Goal: Information Seeking & Learning: Learn about a topic

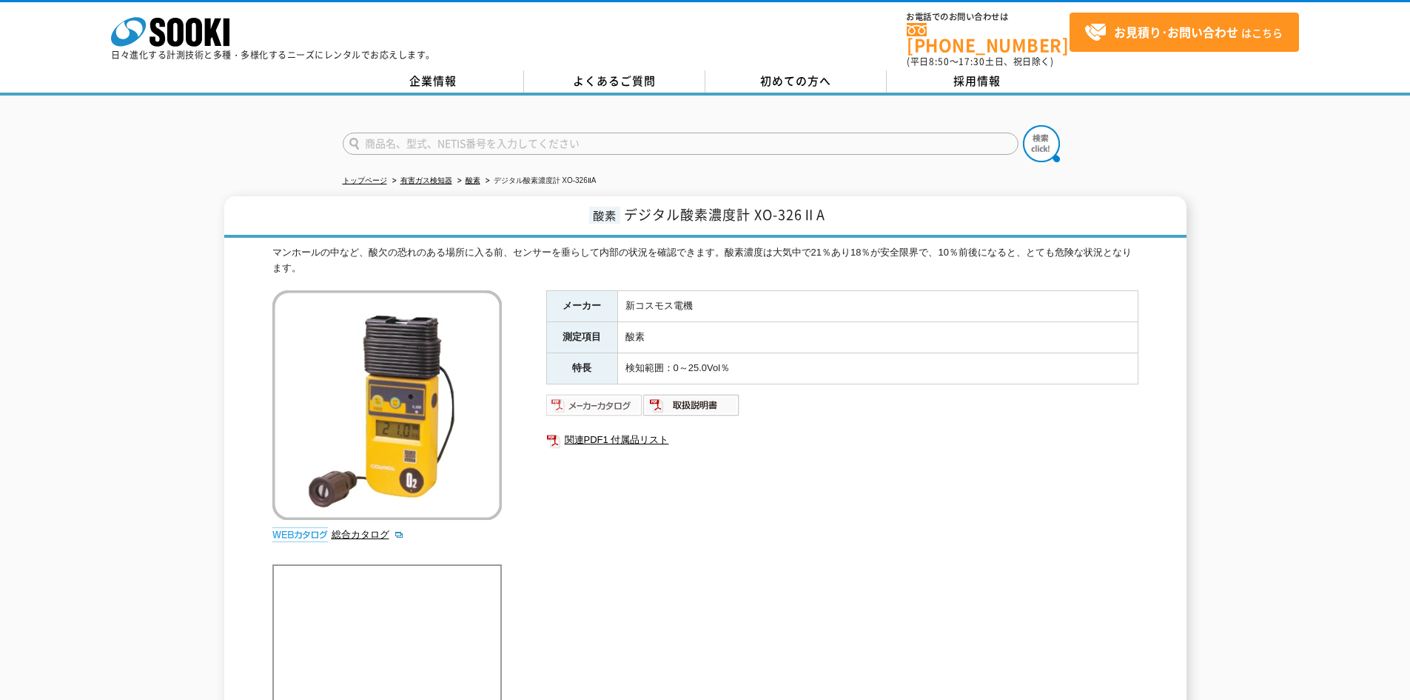
click at [603, 395] on img at bounding box center [594, 405] width 97 height 24
click at [609, 432] on link "関連PDF1 付属品リスト" at bounding box center [842, 439] width 592 height 19
click at [616, 394] on img at bounding box center [594, 405] width 97 height 24
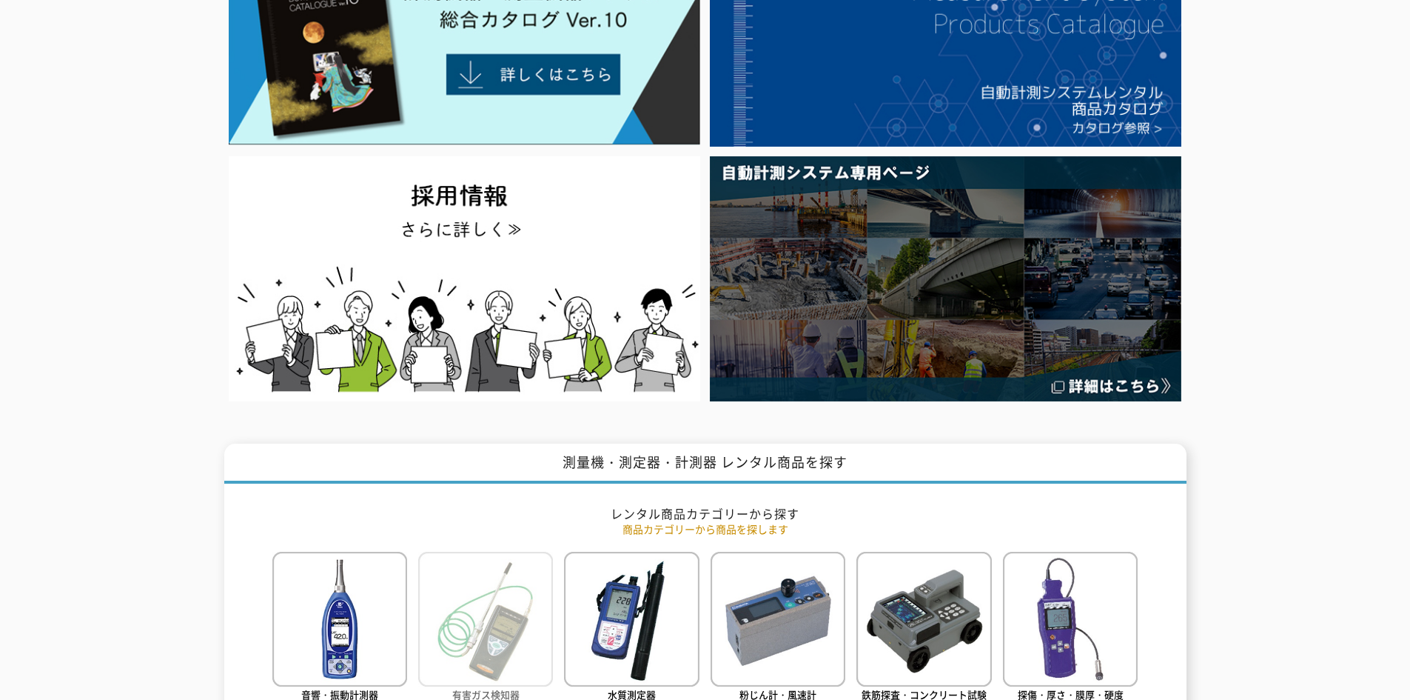
scroll to position [518, 0]
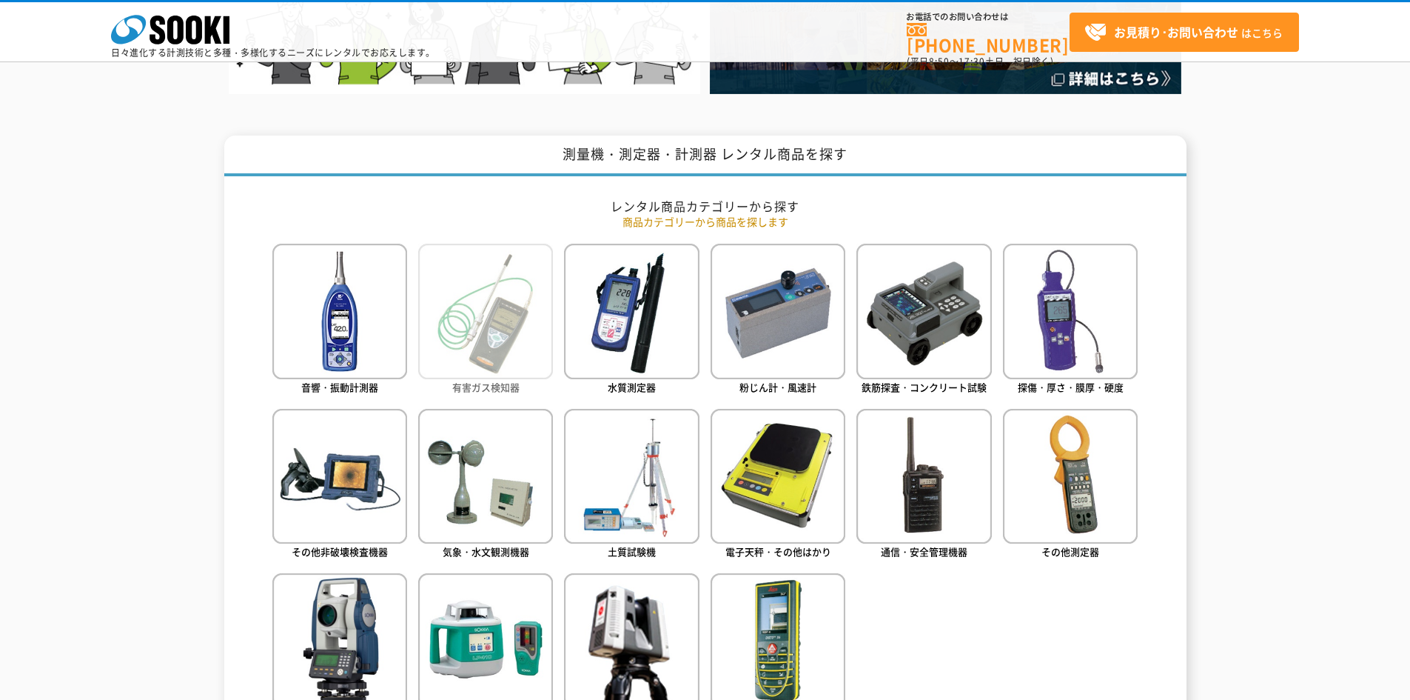
click at [535, 315] on img at bounding box center [485, 311] width 135 height 135
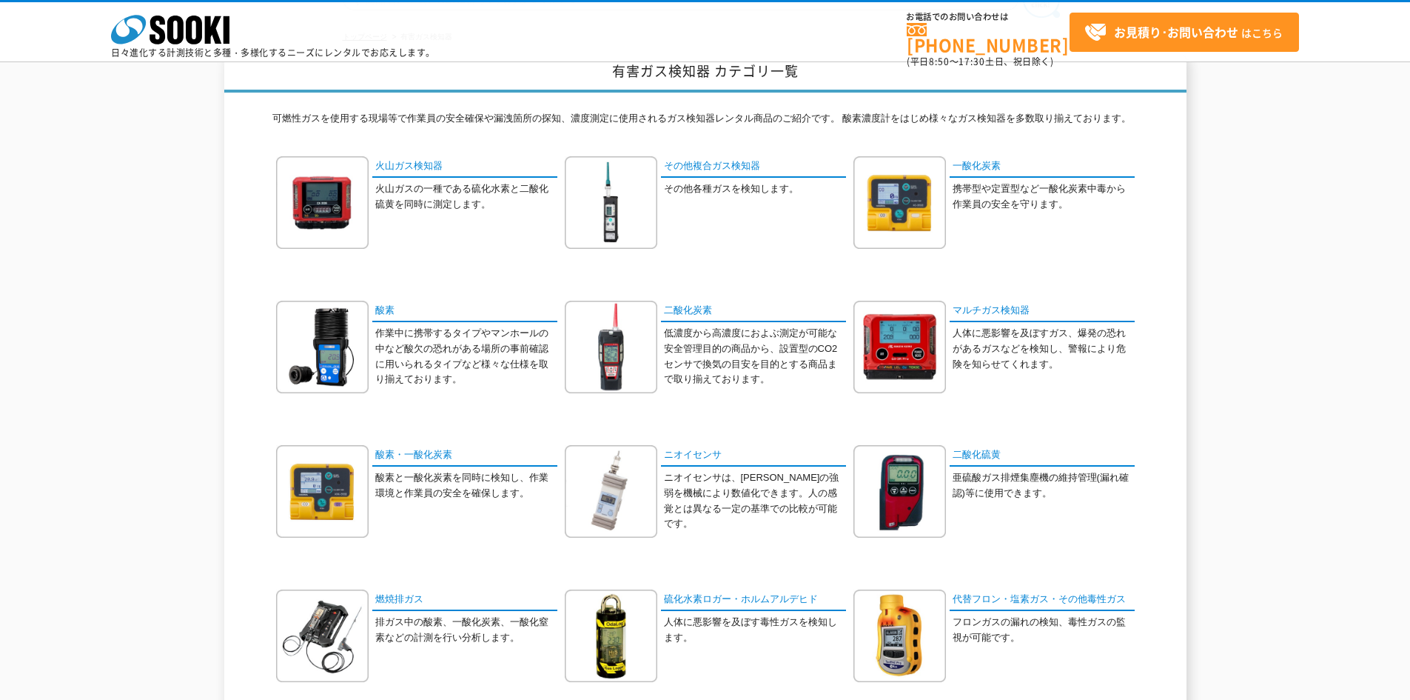
scroll to position [222, 0]
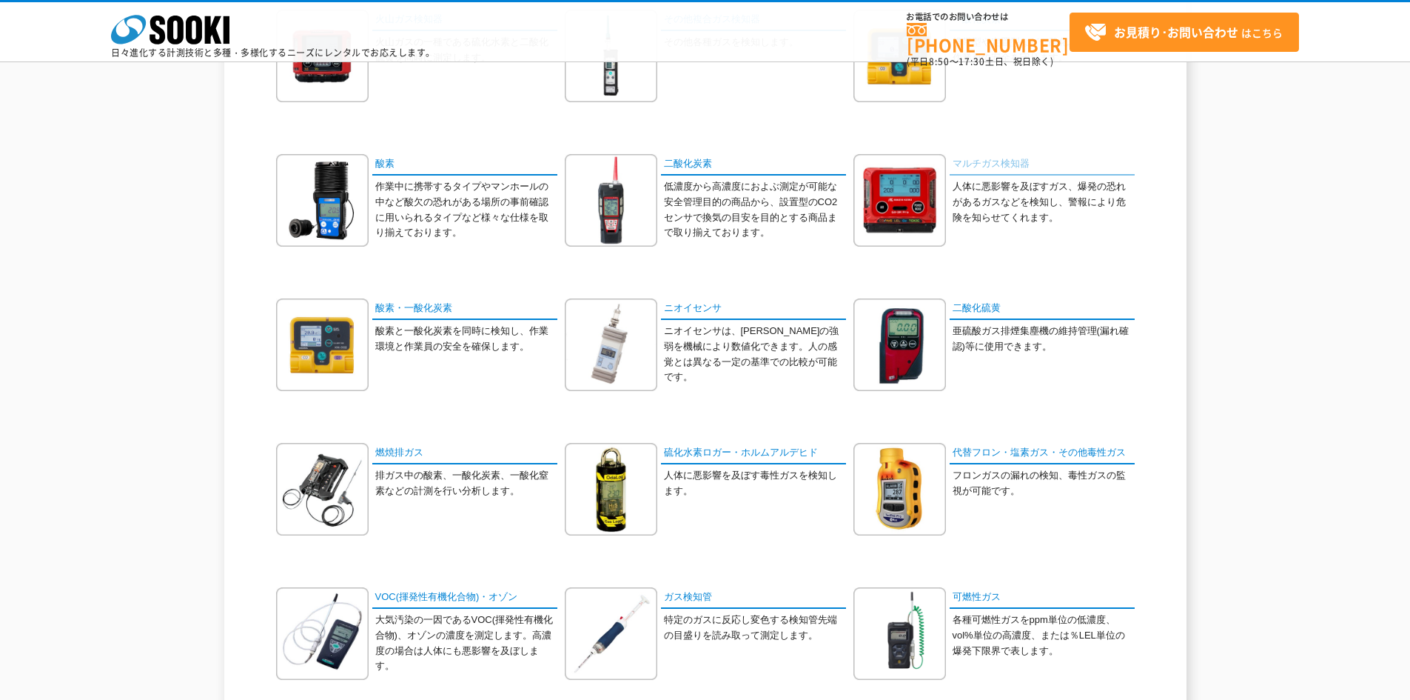
click at [997, 164] on link "マルチガス検知器" at bounding box center [1042, 164] width 185 height 21
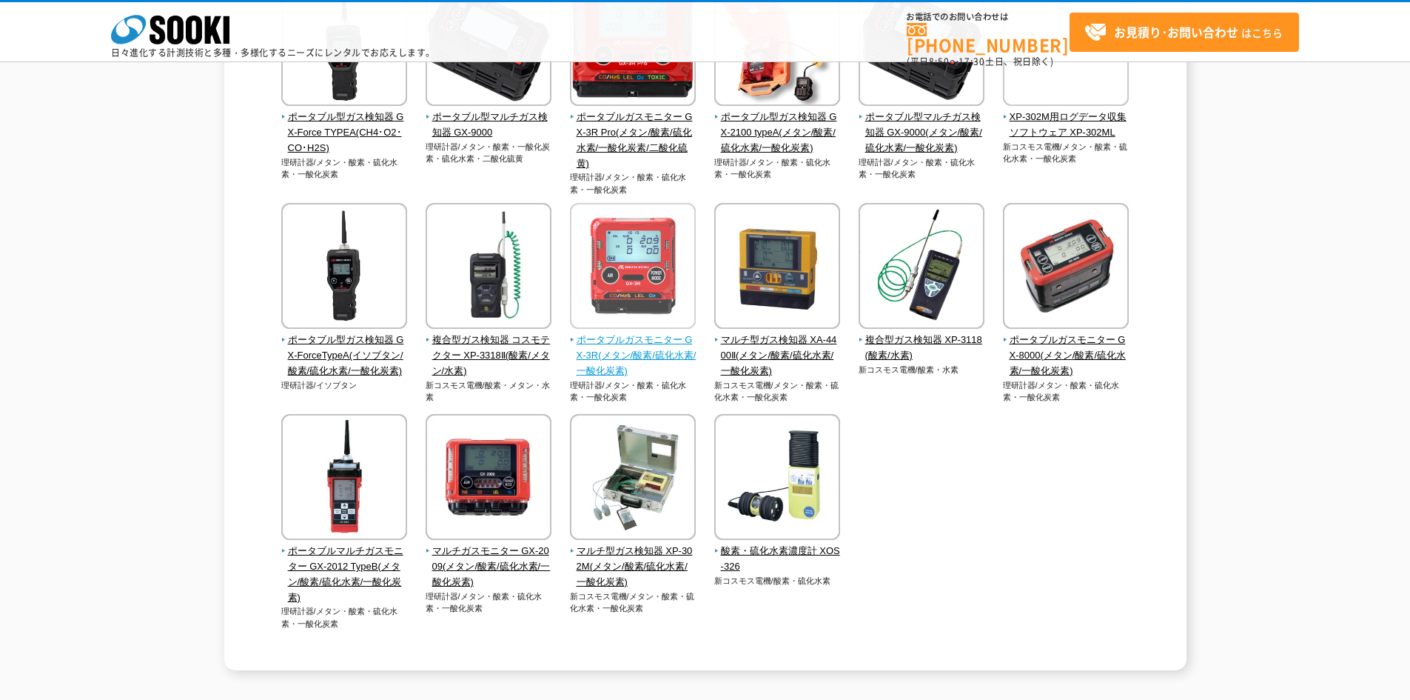
scroll to position [296, 0]
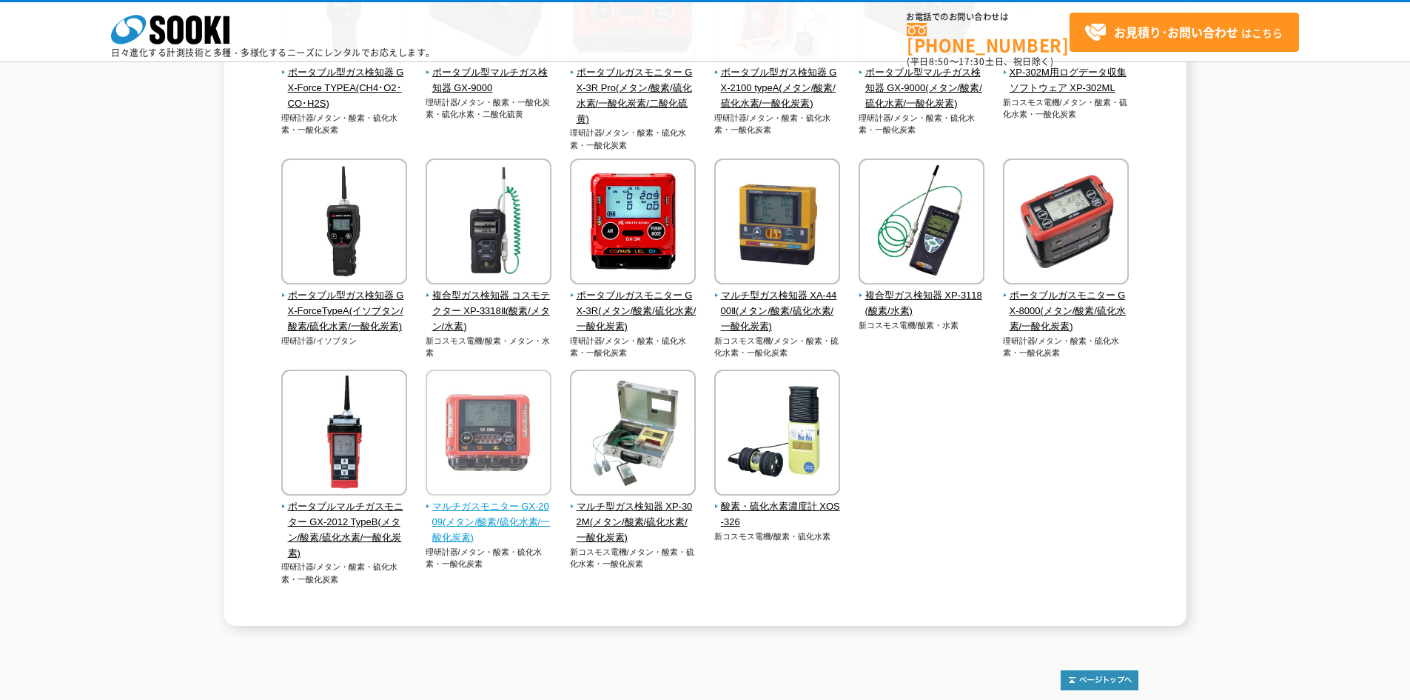
click at [505, 516] on span "マルチガスモニター GX-2009(メタン/酸素/硫化水素/一酸化炭素)" at bounding box center [489, 522] width 127 height 46
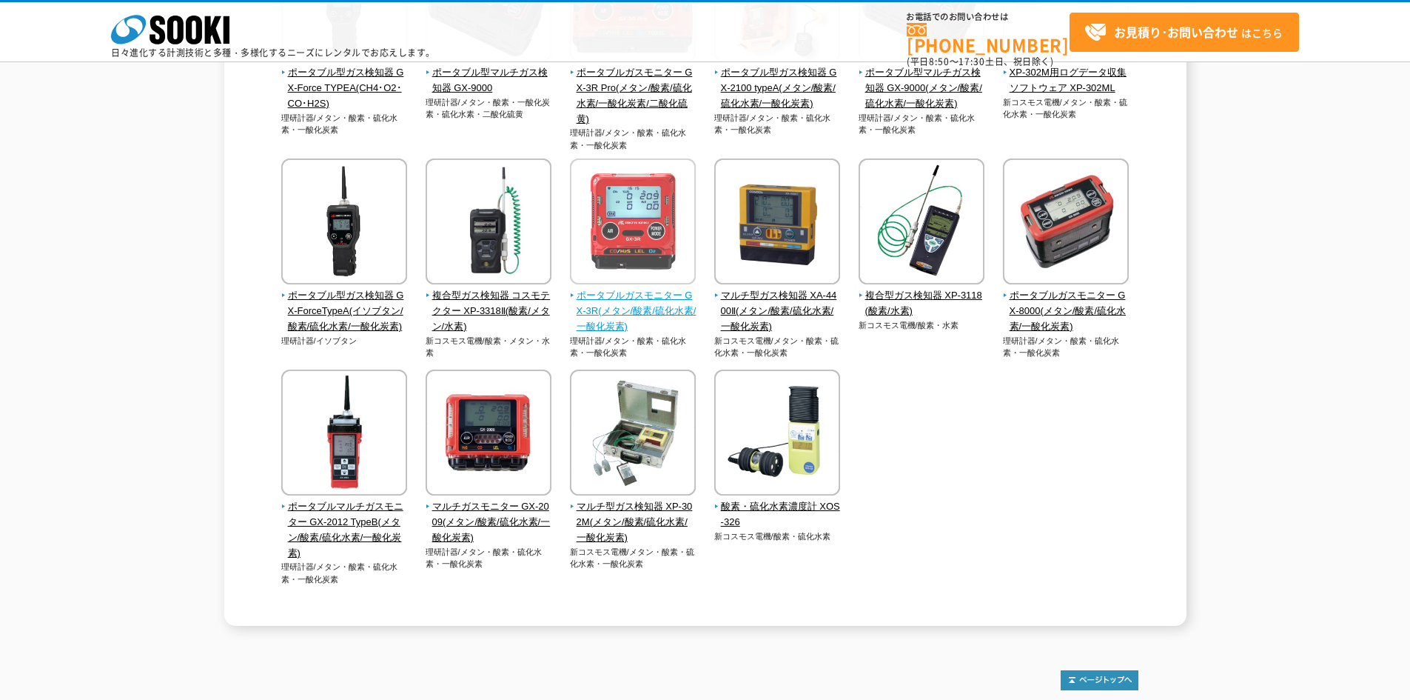
click at [606, 302] on span "ポータブルガスモニター GX-3R(メタン/酸素/硫化水素/一酸化炭素)" at bounding box center [633, 311] width 127 height 46
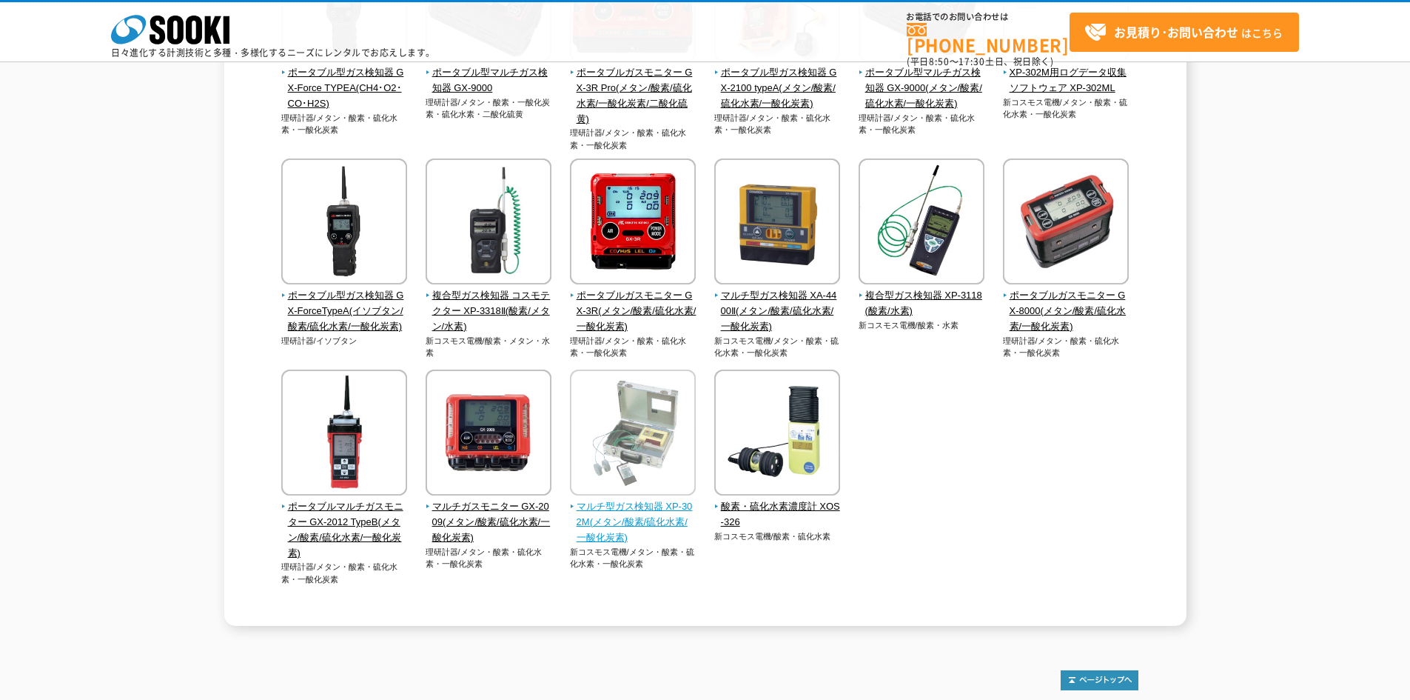
scroll to position [0, 0]
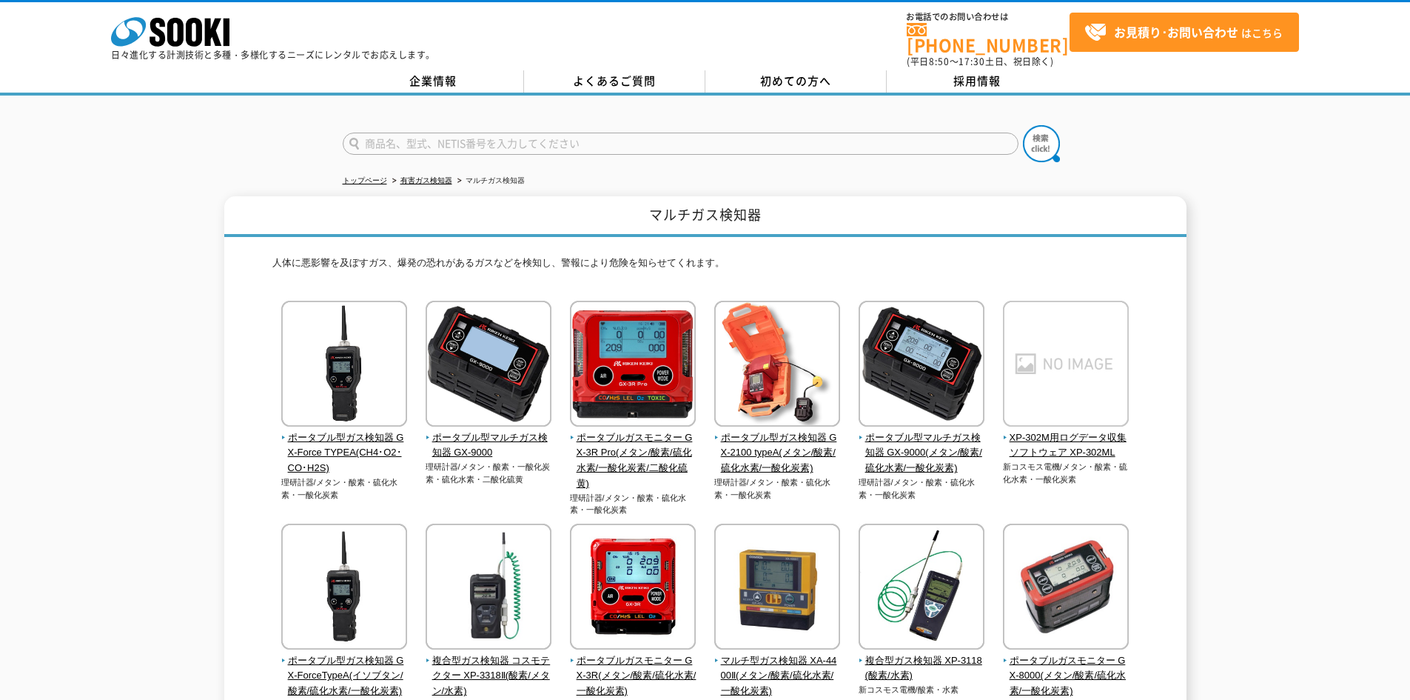
click at [490, 135] on input "text" at bounding box center [681, 144] width 676 height 22
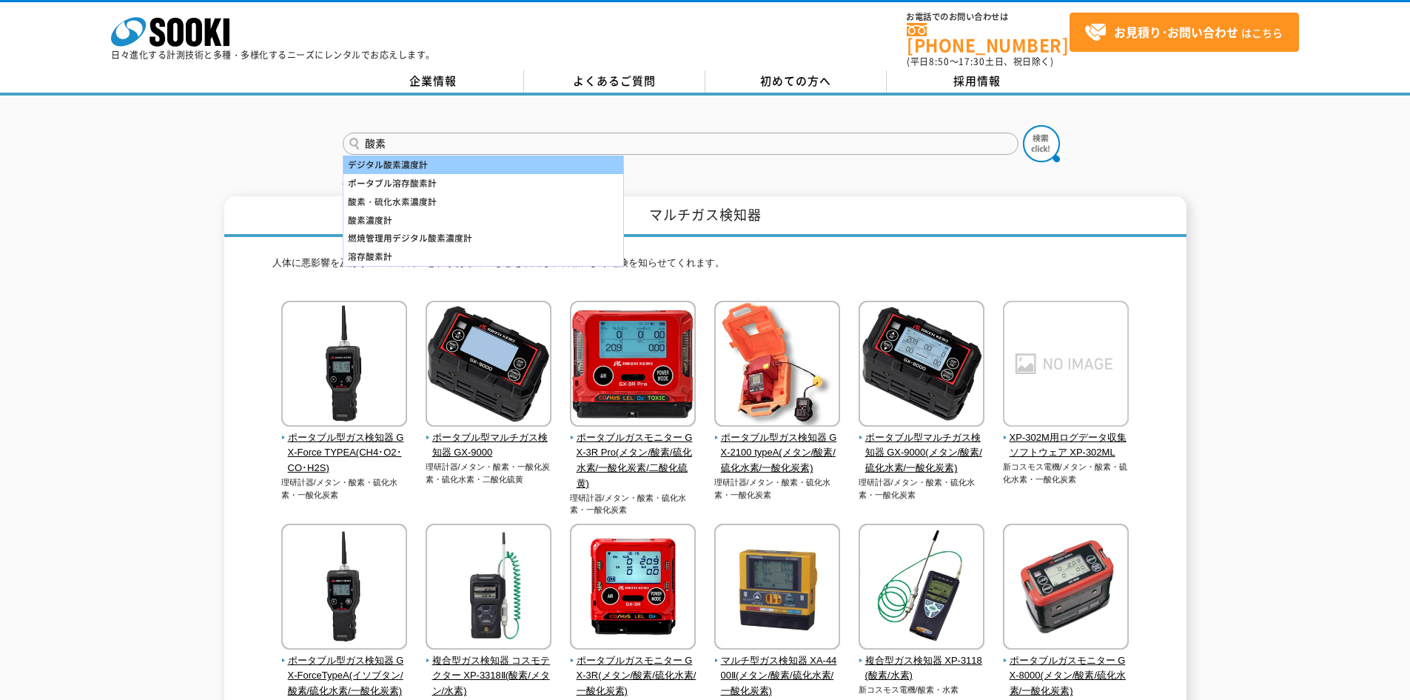
click at [435, 158] on div "デジタル酸素濃度計" at bounding box center [484, 164] width 280 height 19
type input "デジタル酸素濃度計"
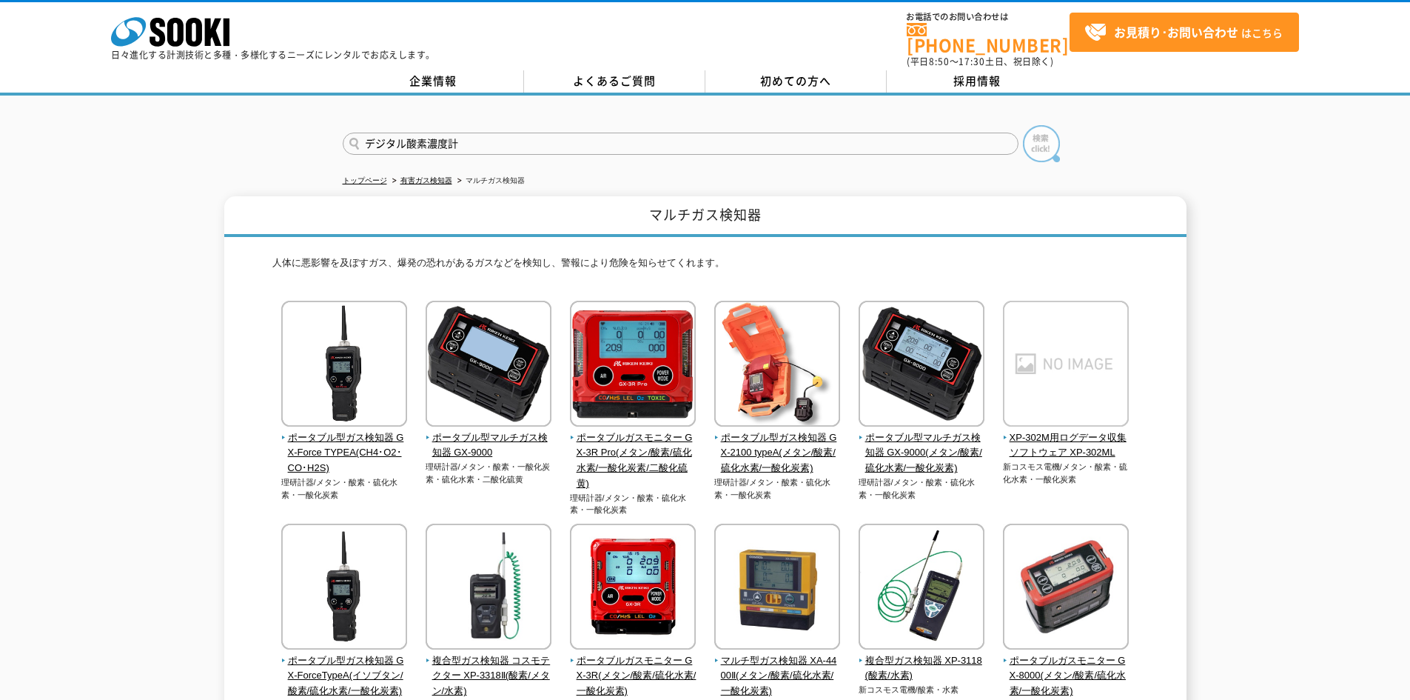
click at [1042, 130] on img at bounding box center [1041, 143] width 37 height 37
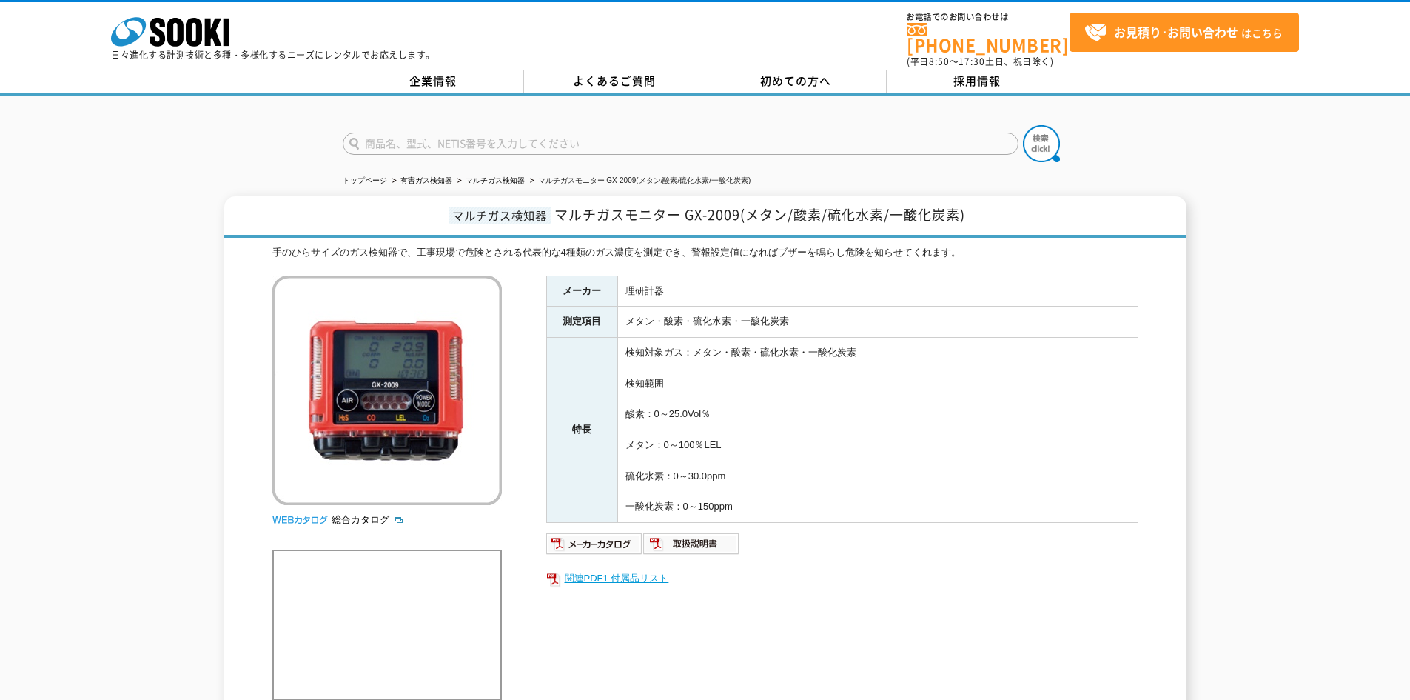
click at [605, 569] on link "関連PDF1 付属品リスト" at bounding box center [842, 578] width 592 height 19
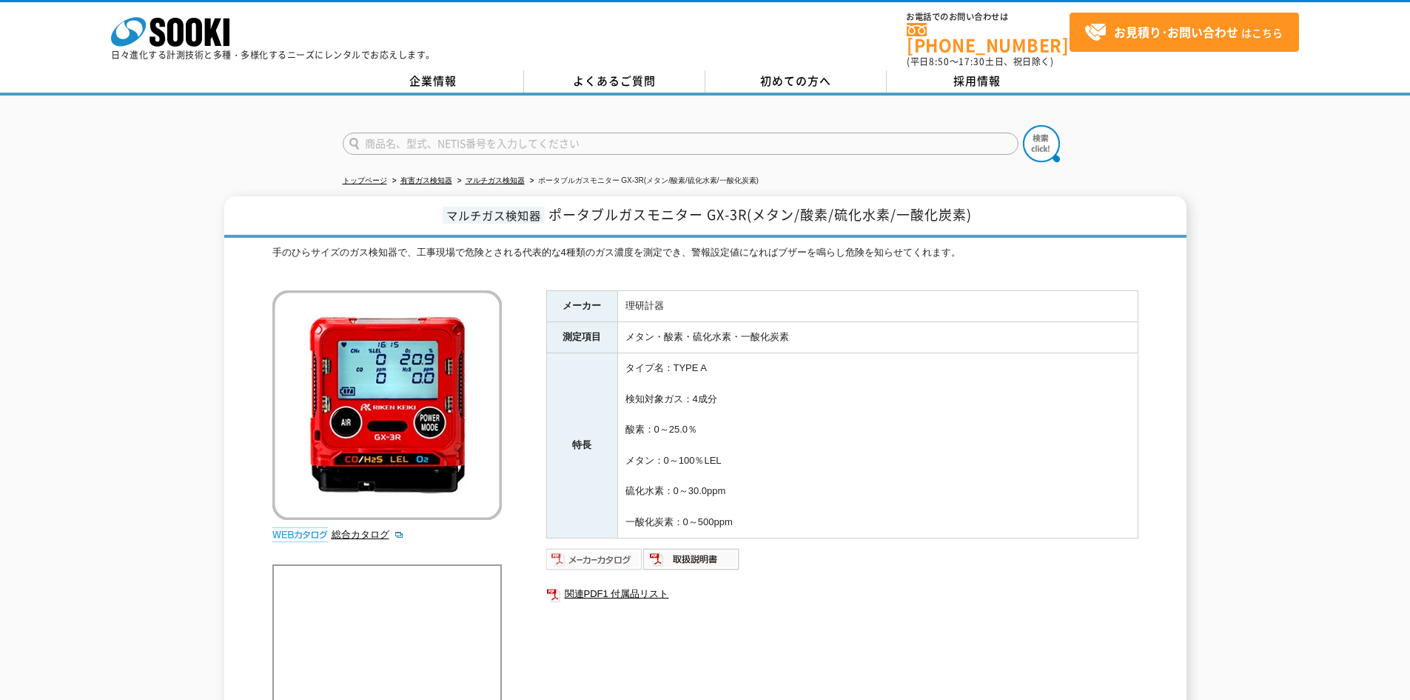
click at [566, 547] on img at bounding box center [594, 559] width 97 height 24
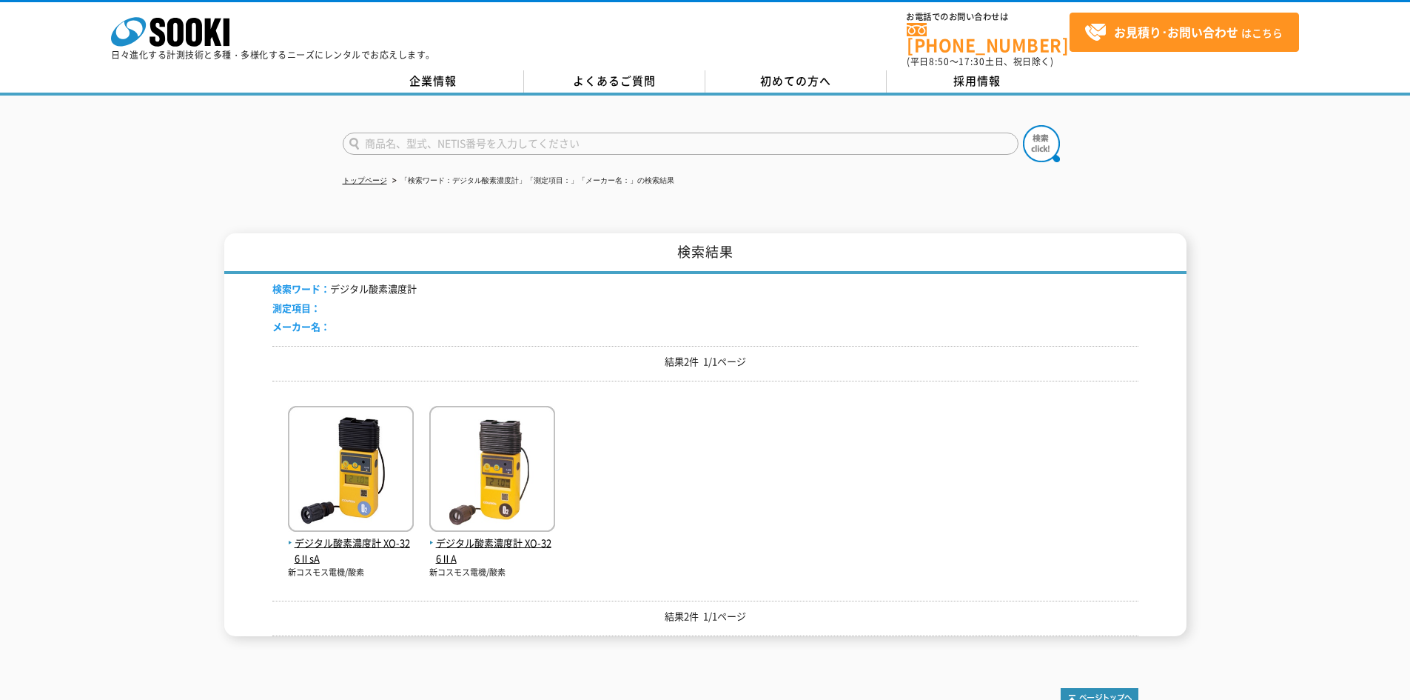
click at [618, 135] on input "text" at bounding box center [681, 144] width 676 height 22
type input "oX08"
click at [1023, 125] on button at bounding box center [1041, 143] width 37 height 37
